Goal: Find specific page/section: Find specific page/section

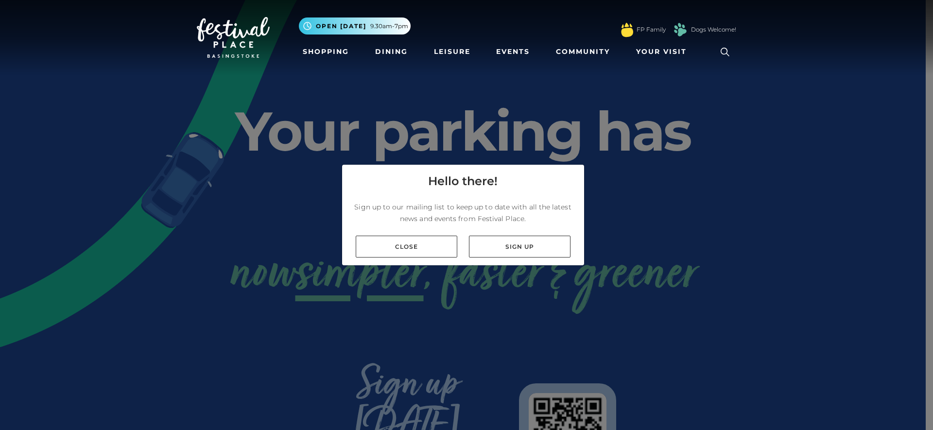
click at [200, 109] on div "Hello there! Sign up to our mailing list to keep up to date with all the latest…" at bounding box center [466, 215] width 933 height 430
click at [413, 247] on link "Close" at bounding box center [407, 247] width 102 height 22
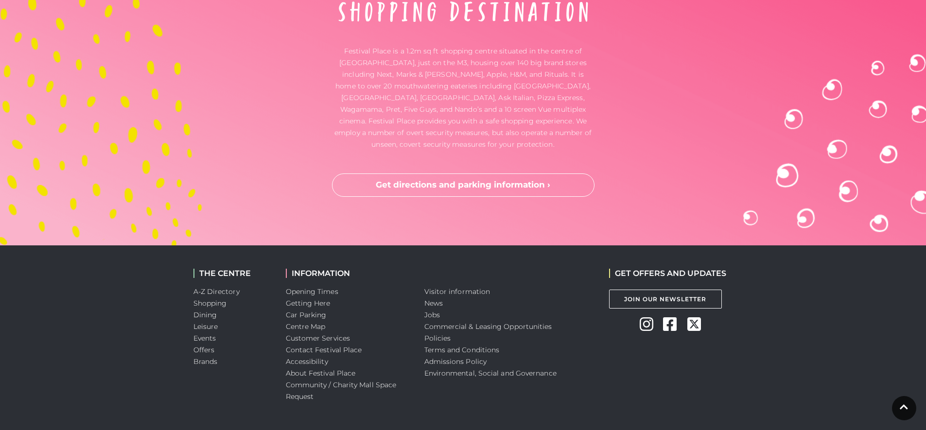
scroll to position [2582, 0]
click at [431, 310] on link "Jobs" at bounding box center [432, 314] width 16 height 9
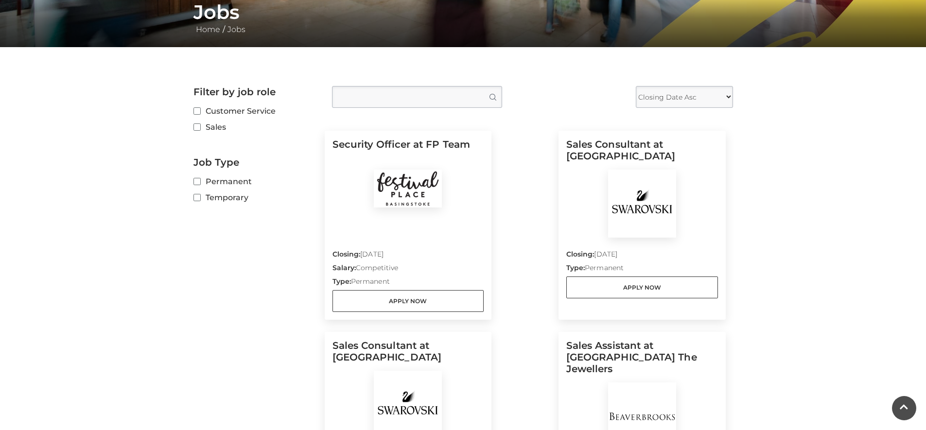
scroll to position [194, 0]
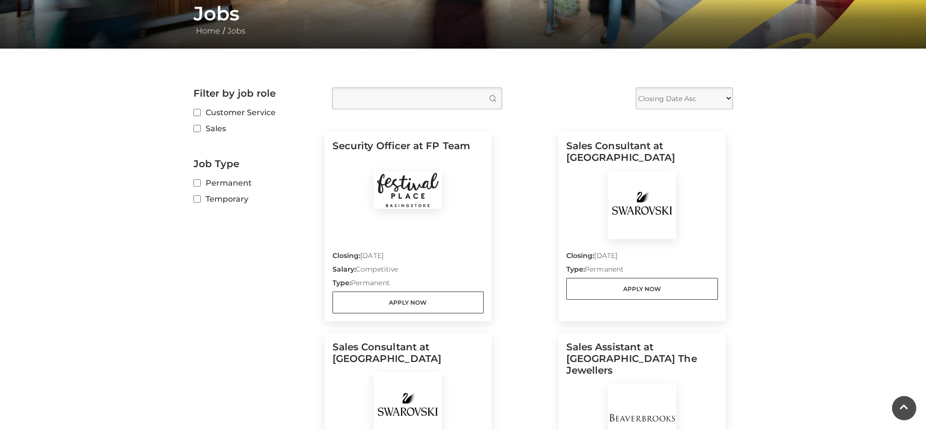
click at [204, 131] on label "Sales" at bounding box center [255, 128] width 124 height 12
click at [200, 131] on input "Sales" at bounding box center [196, 129] width 6 height 6
checkbox input "true"
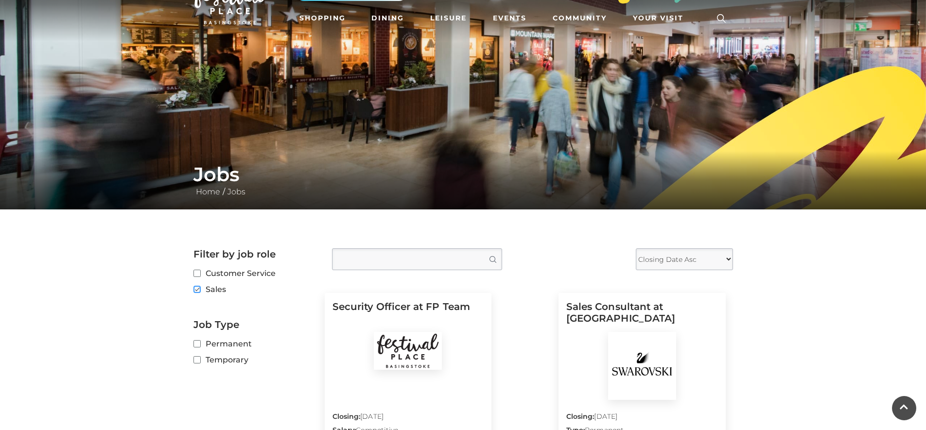
scroll to position [0, 0]
